Goal: Transaction & Acquisition: Subscribe to service/newsletter

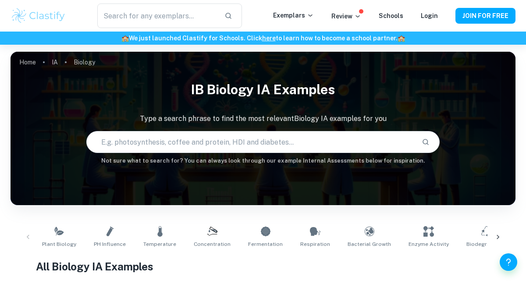
scroll to position [231, 0]
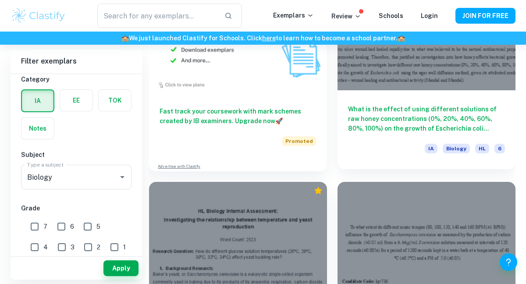
scroll to position [1005, 0]
click at [412, 111] on h6 "What is the effect of using different solutions of raw honey concentrations (0%…" at bounding box center [426, 119] width 157 height 29
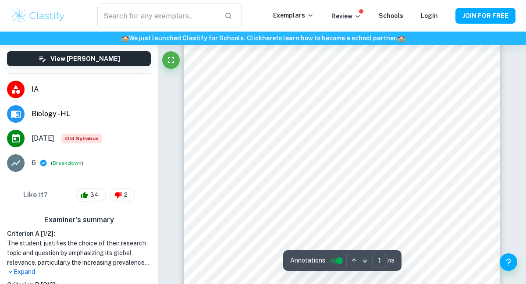
scroll to position [86, 0]
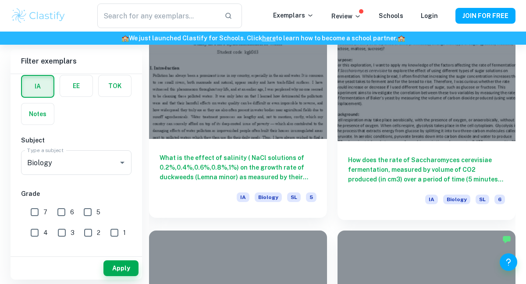
scroll to position [8680, 0]
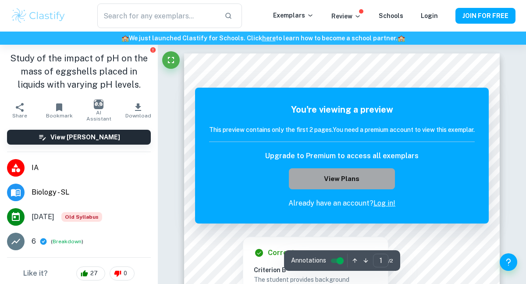
click at [359, 176] on button "View Plans" at bounding box center [342, 178] width 106 height 21
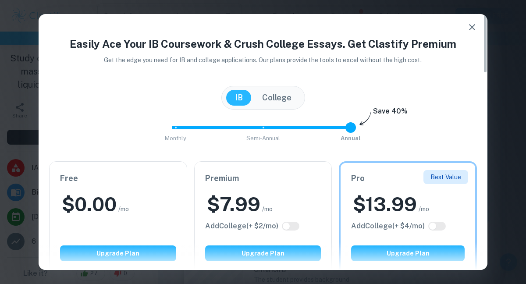
click at [472, 30] on icon "button" at bounding box center [472, 27] width 11 height 11
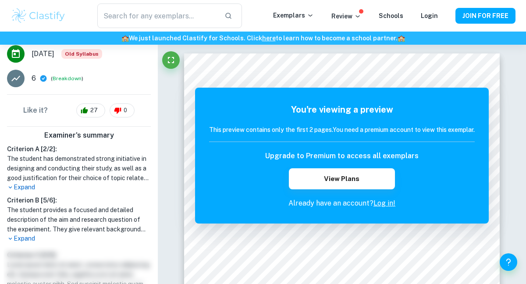
scroll to position [164, 0]
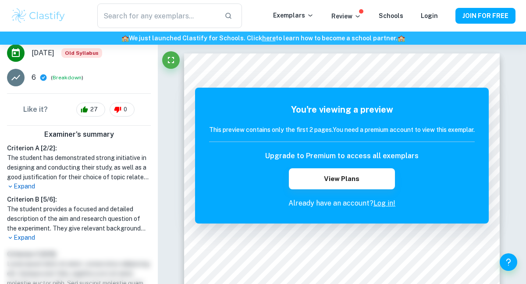
click at [35, 186] on p "Expand" at bounding box center [79, 186] width 144 height 9
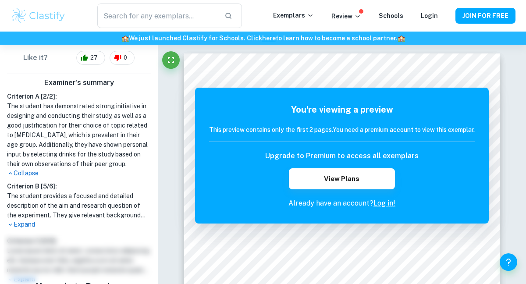
scroll to position [0, 0]
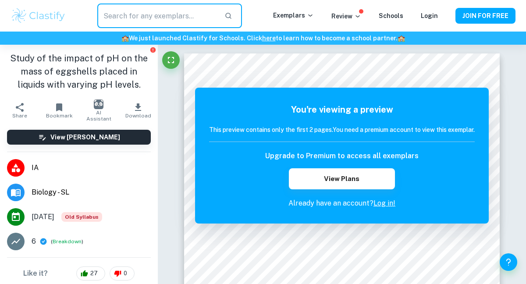
click at [138, 19] on input "text" at bounding box center [157, 16] width 120 height 25
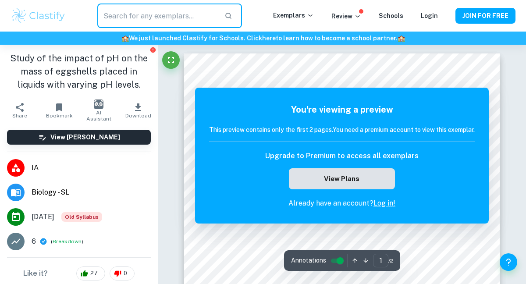
click at [348, 175] on button "View Plans" at bounding box center [342, 178] width 106 height 21
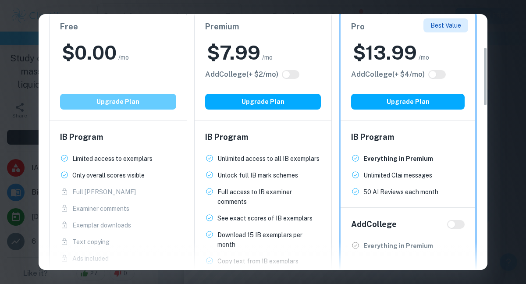
scroll to position [153, 0]
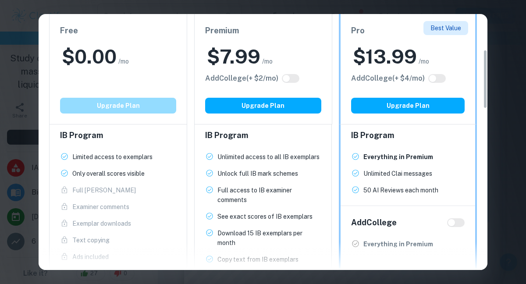
click at [144, 111] on button "Upgrade Plan" at bounding box center [118, 106] width 116 height 16
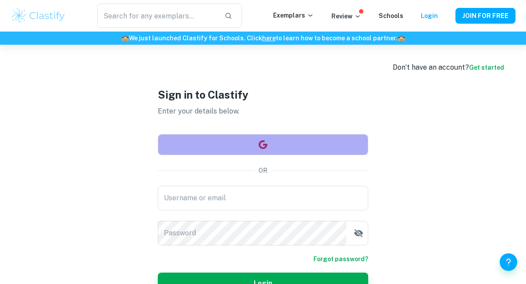
click at [211, 144] on button "button" at bounding box center [263, 144] width 211 height 21
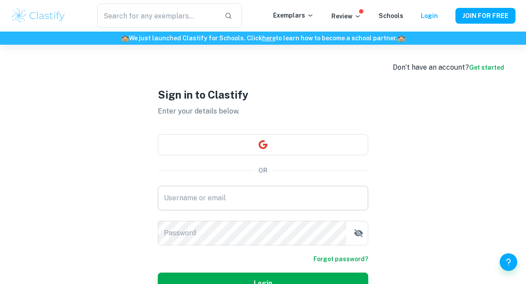
click at [194, 201] on input "Username or email" at bounding box center [263, 198] width 211 height 25
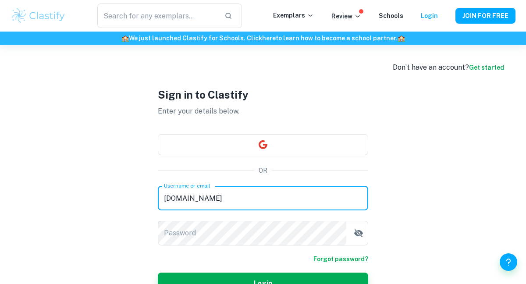
type input "clarajad272gmail.com"
click at [189, 232] on div "Password Password" at bounding box center [263, 233] width 211 height 25
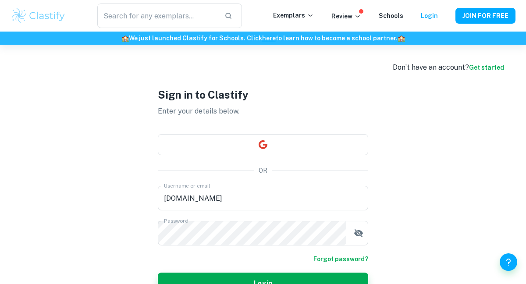
click at [478, 69] on link "Get started" at bounding box center [486, 67] width 35 height 7
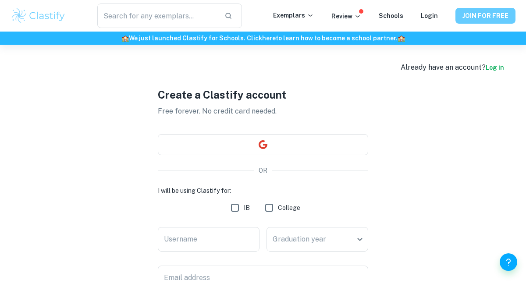
click at [484, 21] on button "JOIN FOR FREE" at bounding box center [486, 16] width 60 height 16
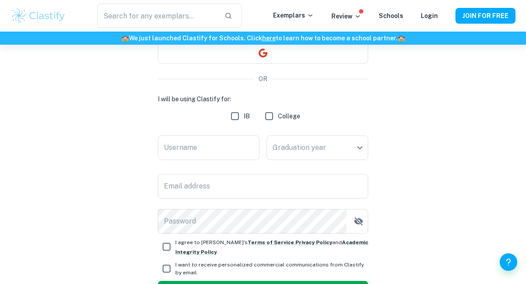
scroll to position [102, 0]
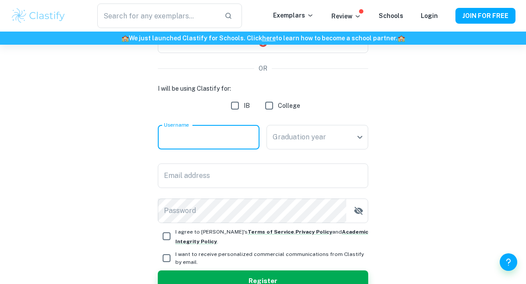
click at [204, 129] on input "Username" at bounding box center [209, 137] width 102 height 25
type input "[EMAIL_ADDRESS][DOMAIN_NAME]"
click at [293, 133] on body "We value your privacy We use cookies to enhance your browsing experience, serve…" at bounding box center [263, 85] width 526 height 284
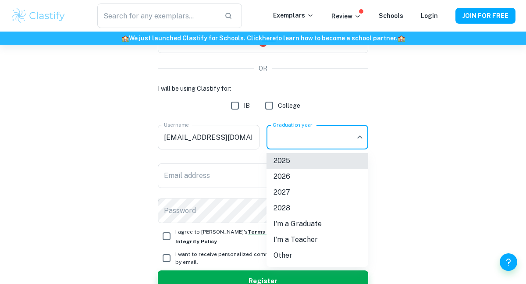
click at [293, 190] on li "2027" at bounding box center [318, 193] width 102 height 16
type input "2027"
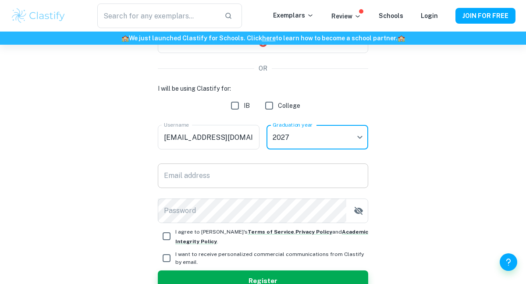
click at [211, 181] on input "Email address" at bounding box center [263, 176] width 211 height 25
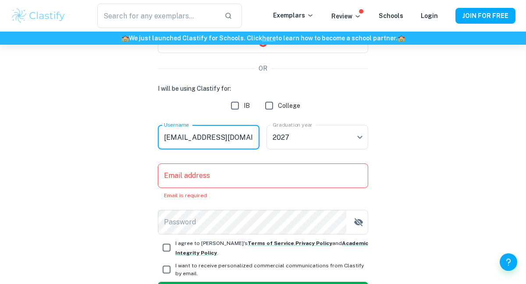
drag, startPoint x: 247, startPoint y: 134, endPoint x: 157, endPoint y: 143, distance: 90.8
click at [157, 143] on div "Create a Clastify account Free forever. No credit card needed. OR I will be usi…" at bounding box center [263, 144] width 505 height 403
type input "clarablara"
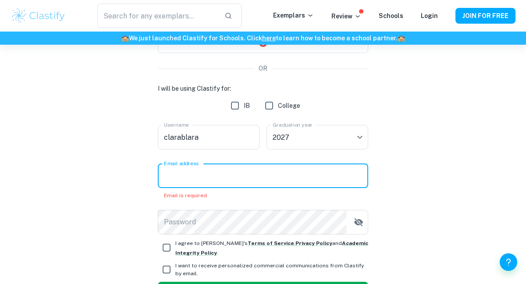
click at [199, 178] on input "Email address" at bounding box center [263, 176] width 211 height 25
type input "clarajad272gmail.com"
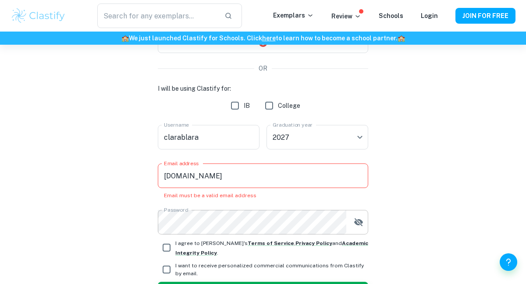
click at [361, 222] on icon "button" at bounding box center [358, 222] width 9 height 8
click at [361, 222] on icon "button" at bounding box center [358, 222] width 9 height 6
click at [165, 245] on input "I agree to Clastify's Terms of Service , Privacy Policy and Academic Integrity …" at bounding box center [167, 248] width 18 height 18
checkbox input "true"
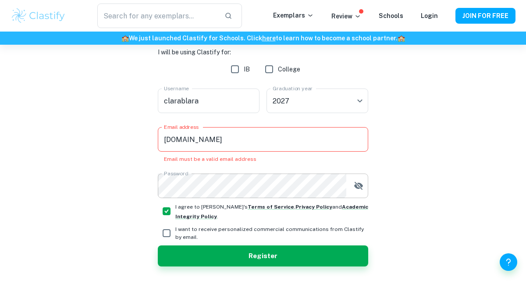
scroll to position [147, 0]
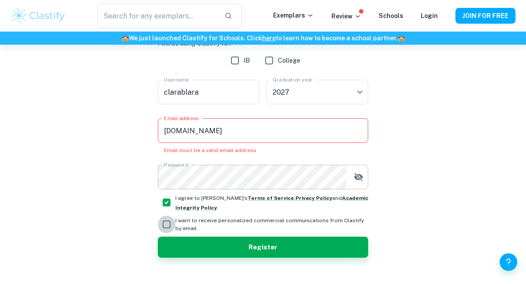
click at [166, 221] on input "I want to receive personalized commercial communications from Clastify by email." at bounding box center [167, 225] width 18 height 18
checkbox input "true"
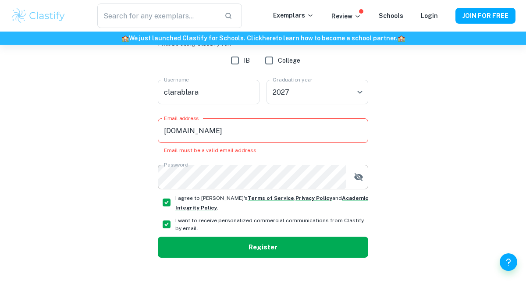
click at [193, 246] on button "Register" at bounding box center [263, 247] width 211 height 21
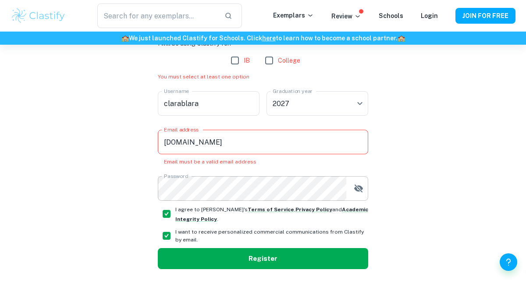
click at [193, 246] on div "I will be using Clastify for: IB College You must select at least one option Us…" at bounding box center [263, 154] width 211 height 231
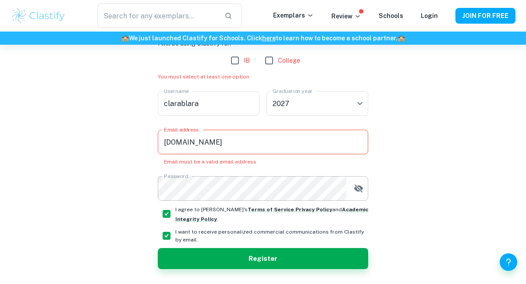
click at [202, 140] on input "clarajad272gmail.com" at bounding box center [263, 142] width 211 height 25
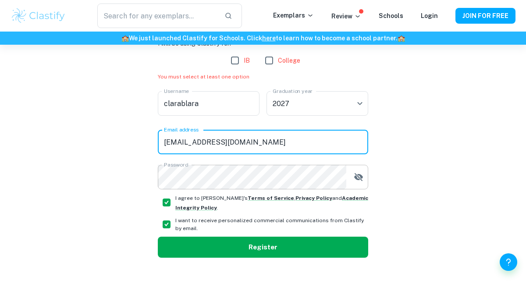
type input "[EMAIL_ADDRESS][DOMAIN_NAME]"
click at [250, 240] on button "Register" at bounding box center [263, 247] width 211 height 21
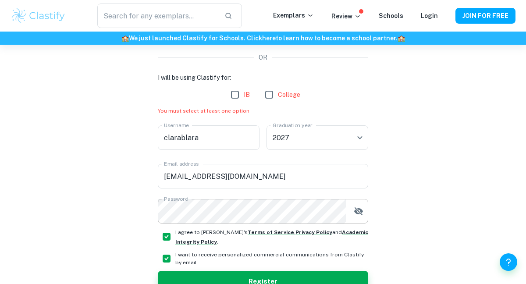
scroll to position [102, 0]
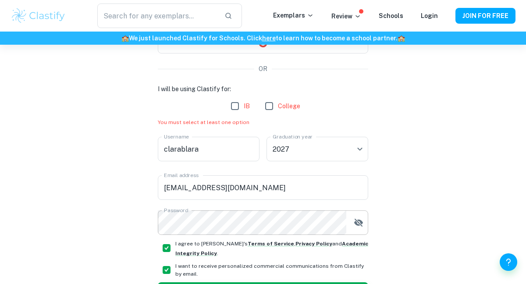
click at [239, 110] on input "IB" at bounding box center [235, 106] width 18 height 18
checkbox input "true"
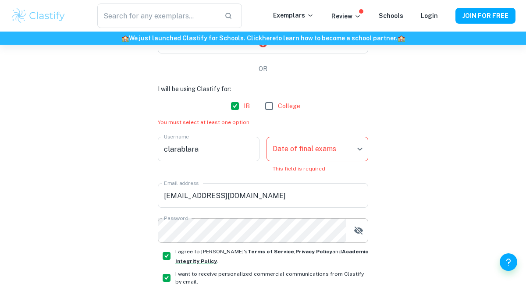
scroll to position [141, 0]
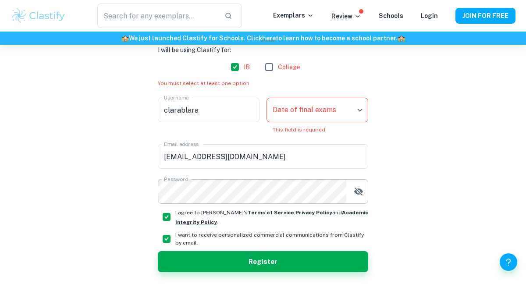
click at [299, 107] on body "We value your privacy We use cookies to enhance your browsing experience, serve…" at bounding box center [263, 46] width 526 height 284
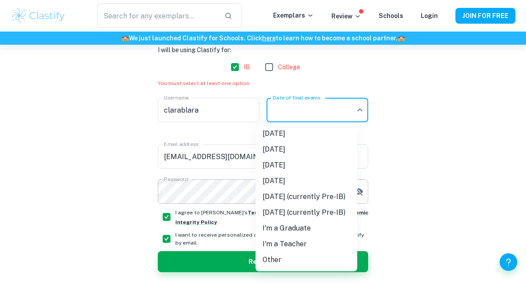
click at [304, 194] on li "May 2027 (currently Pre-IB)" at bounding box center [307, 197] width 102 height 16
type input "M27"
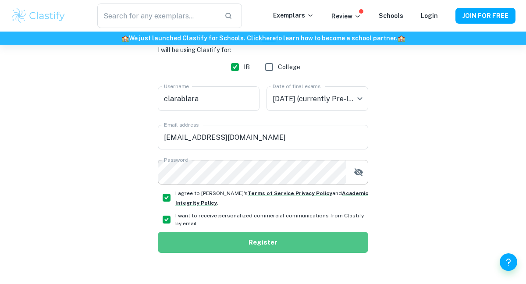
click at [297, 247] on button "Register" at bounding box center [263, 242] width 211 height 21
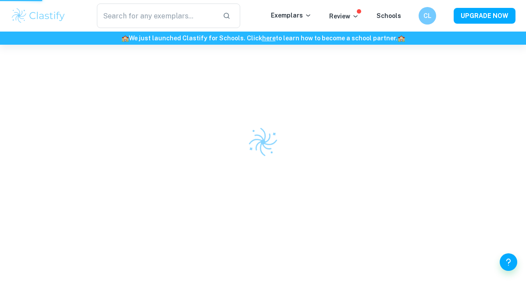
scroll to position [45, 0]
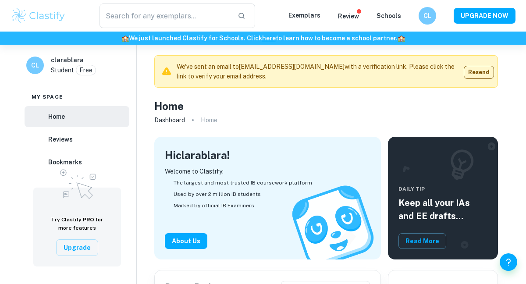
scroll to position [40, 0]
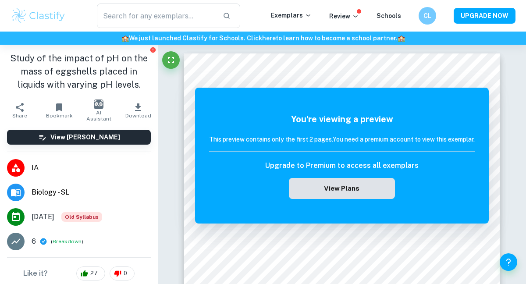
click at [350, 189] on button "View Plans" at bounding box center [342, 188] width 106 height 21
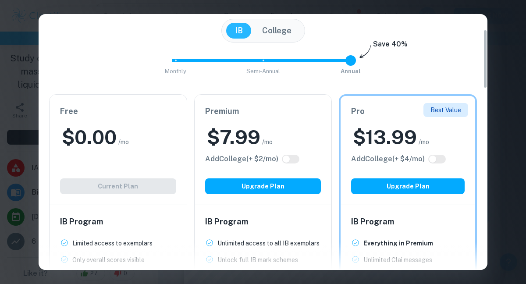
scroll to position [67, 0]
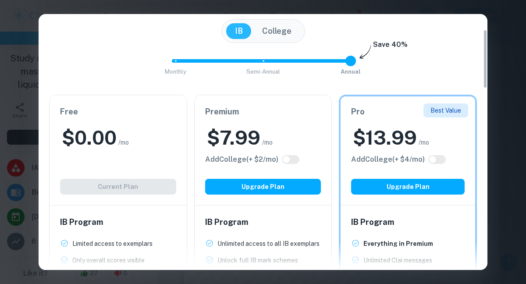
click at [501, 72] on div "Easily Ace Your IB Coursework & Crush College Essays. Get Clastify Premium Get …" at bounding box center [263, 142] width 526 height 284
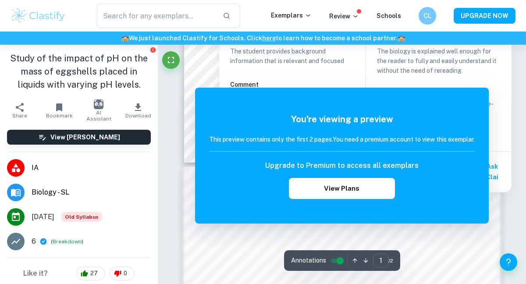
scroll to position [335, 0]
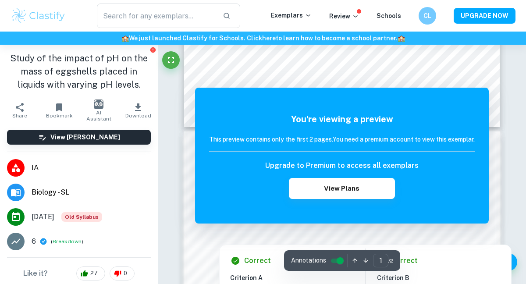
click at [264, 235] on div at bounding box center [343, 233] width 242 height 7
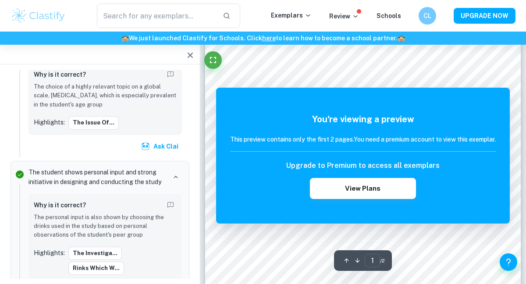
scroll to position [10, 0]
